Goal: Information Seeking & Learning: Learn about a topic

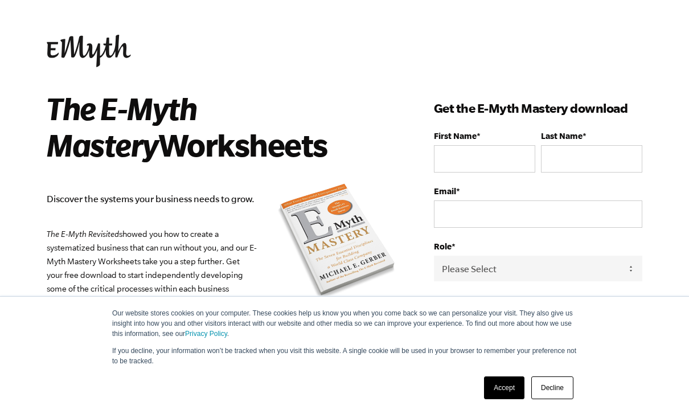
click at [511, 392] on link "Accept" at bounding box center [504, 387] width 40 height 23
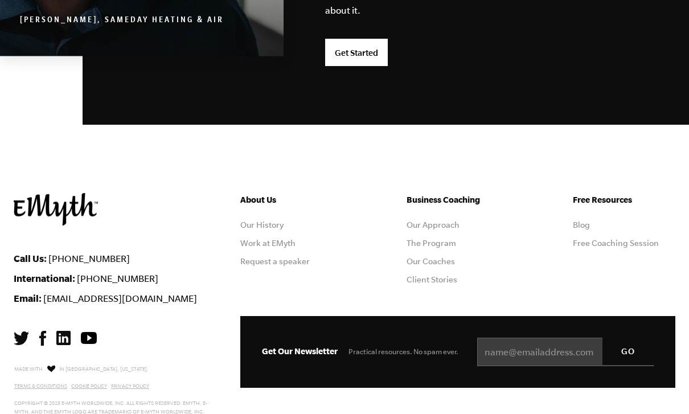
scroll to position [3107, 0]
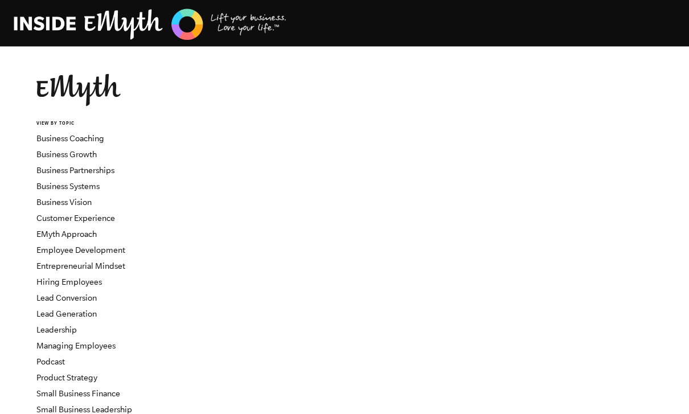
scroll to position [6, 0]
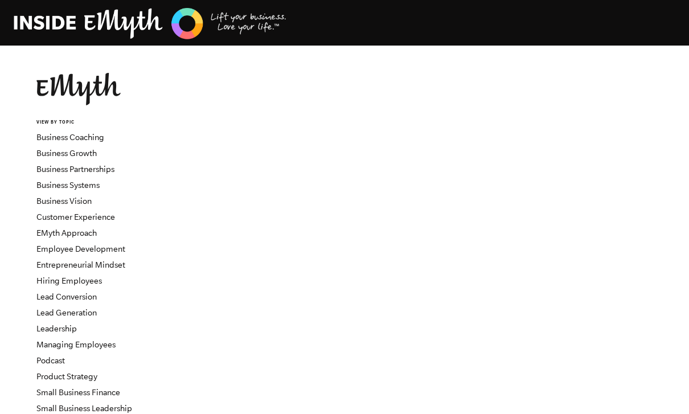
click at [54, 152] on link "Business Growth" at bounding box center [66, 153] width 60 height 9
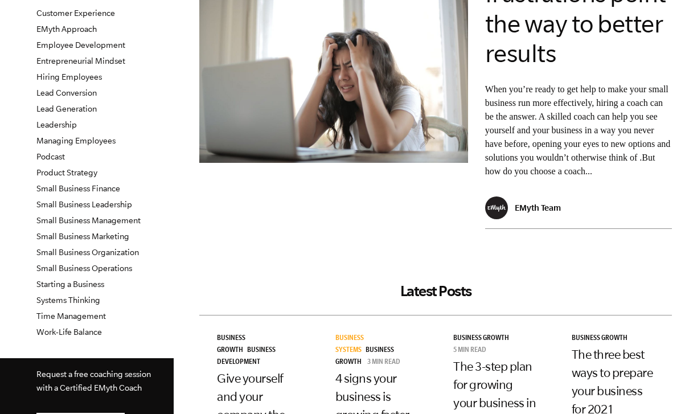
scroll to position [209, 0]
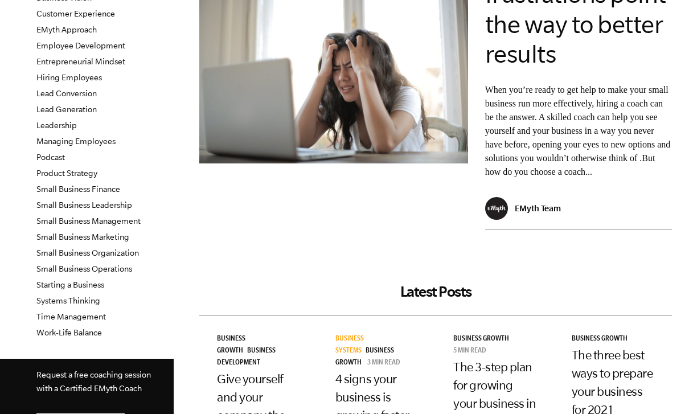
click at [57, 271] on link "Small Business Operations" at bounding box center [84, 268] width 96 height 9
